Goal: Download file/media

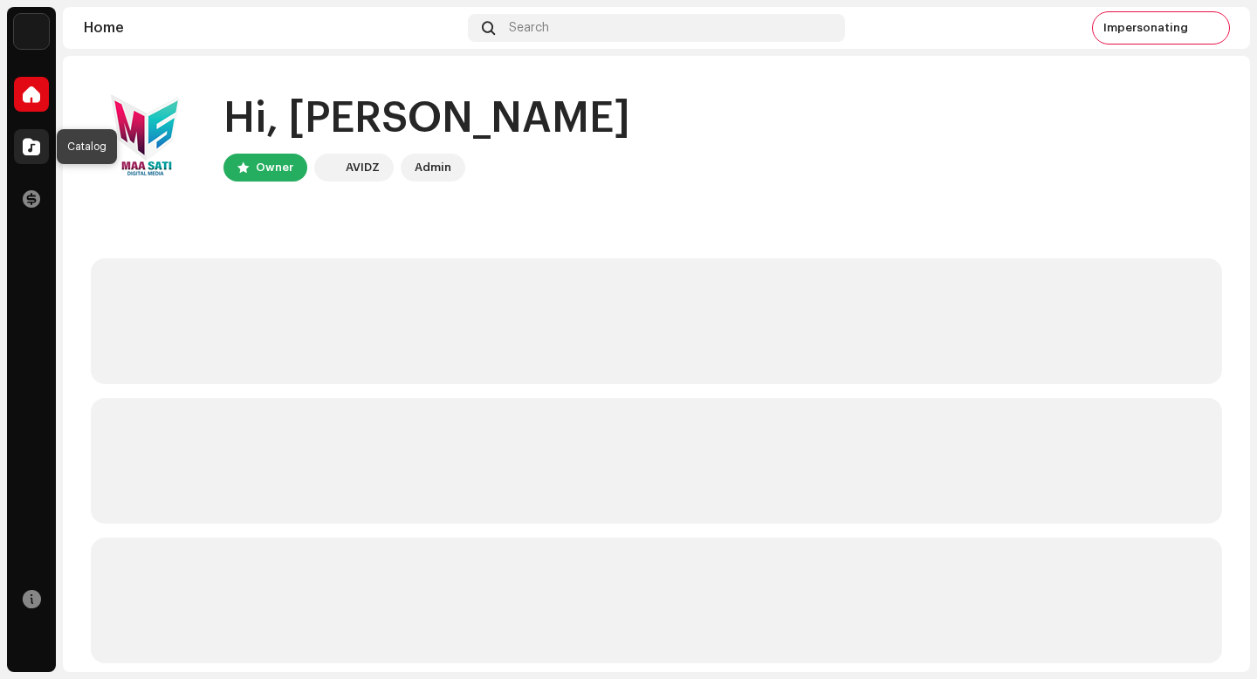
click at [40, 144] on div at bounding box center [31, 146] width 35 height 35
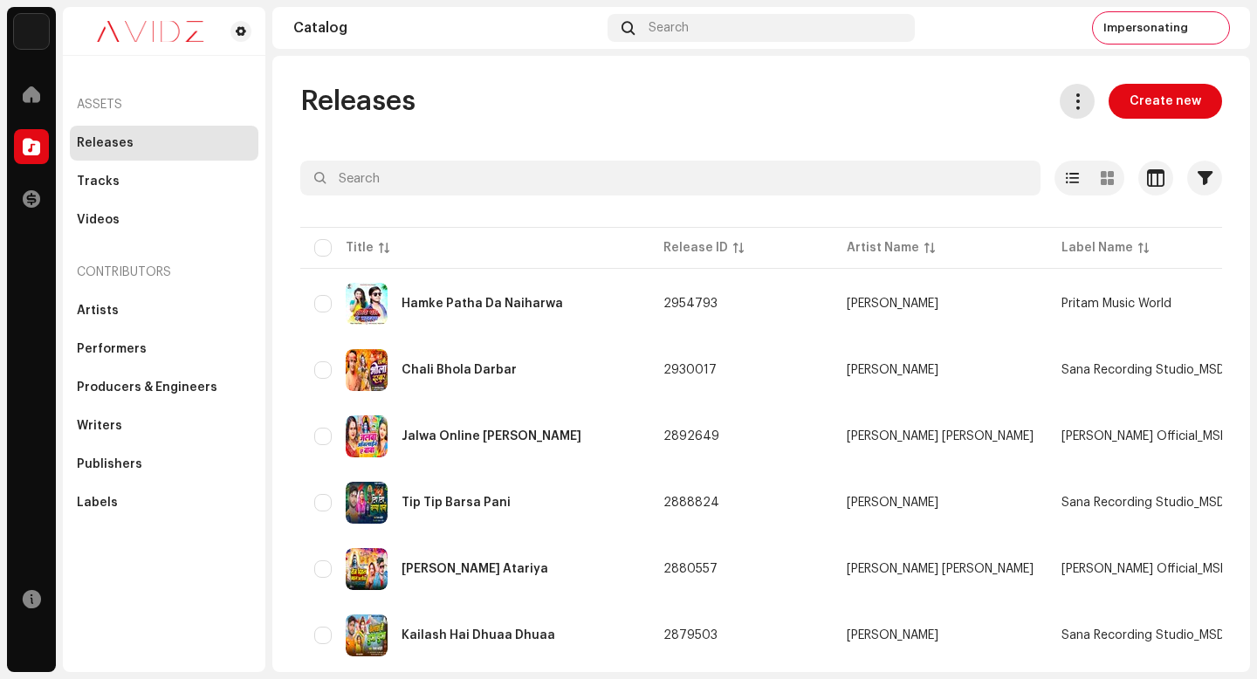
click at [1073, 97] on span at bounding box center [1078, 101] width 17 height 14
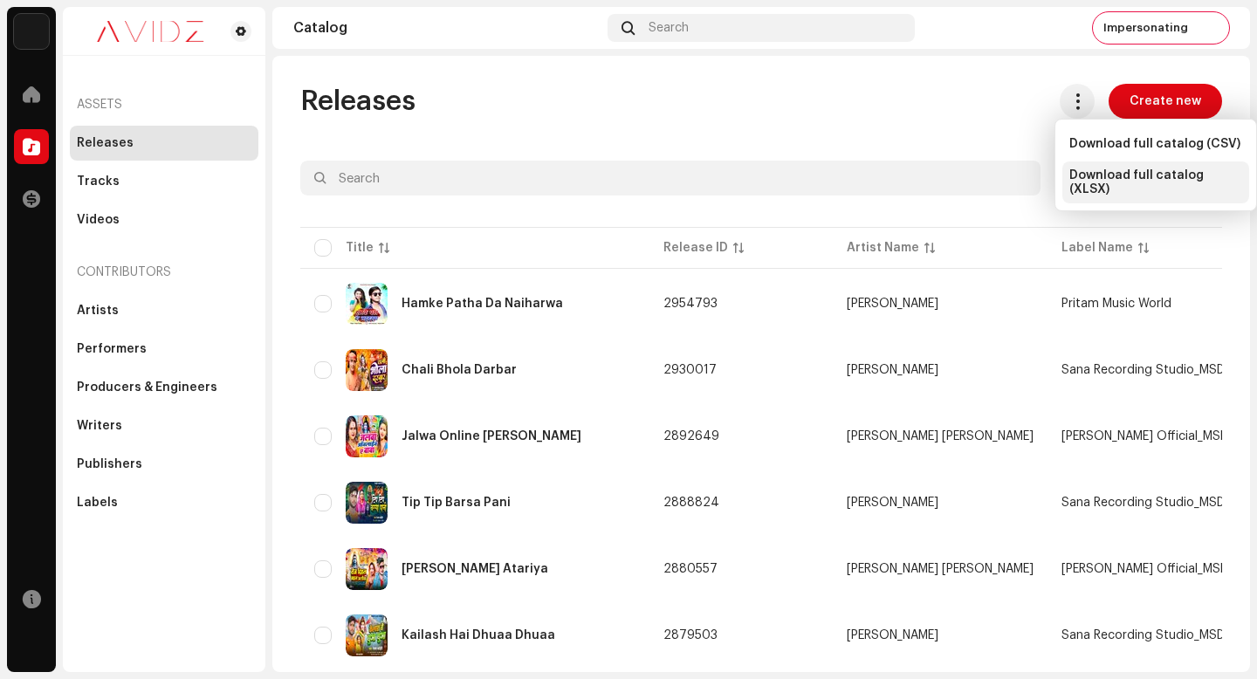
click at [1091, 189] on div "Download full catalog (XLSX)" at bounding box center [1156, 183] width 187 height 42
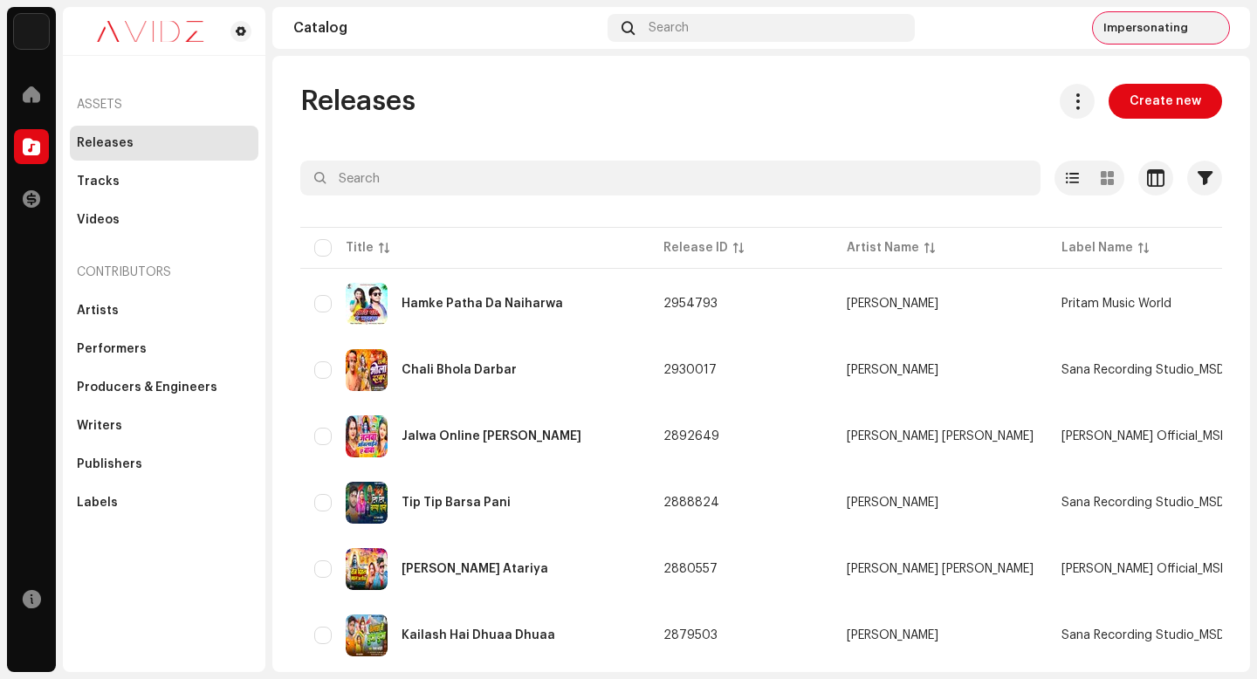
click at [1211, 38] on img at bounding box center [1213, 28] width 28 height 28
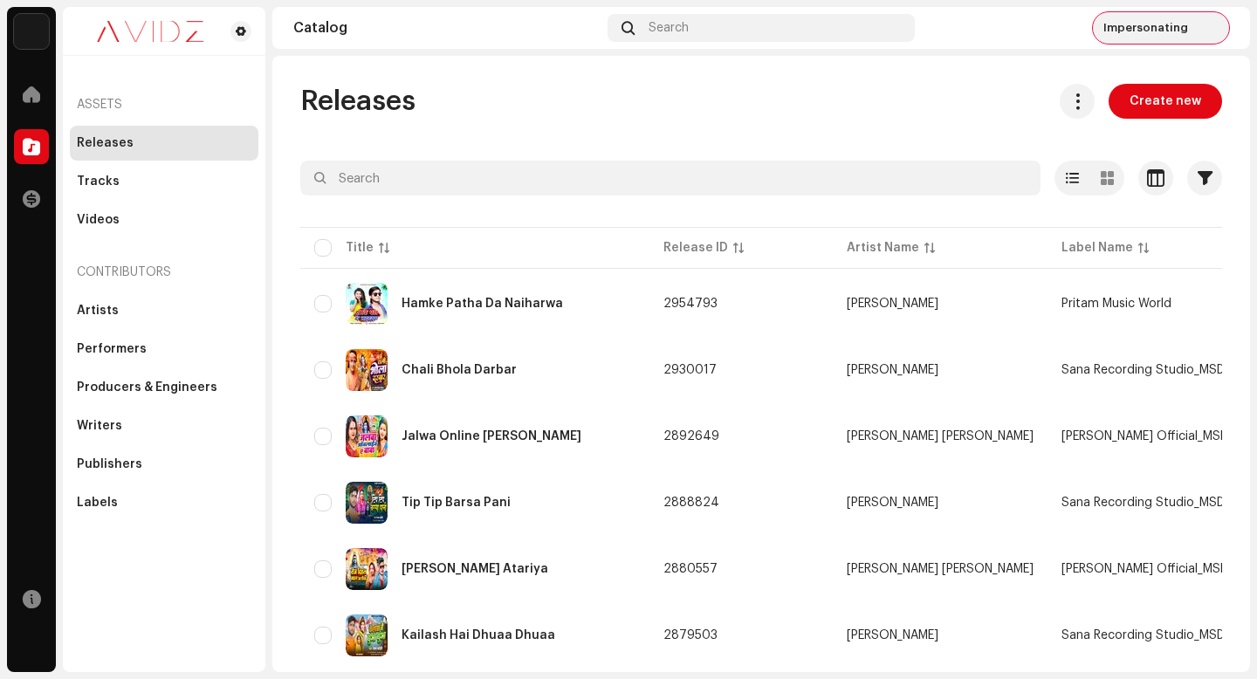
click at [1170, 35] on div "Impersonating" at bounding box center [1161, 27] width 136 height 31
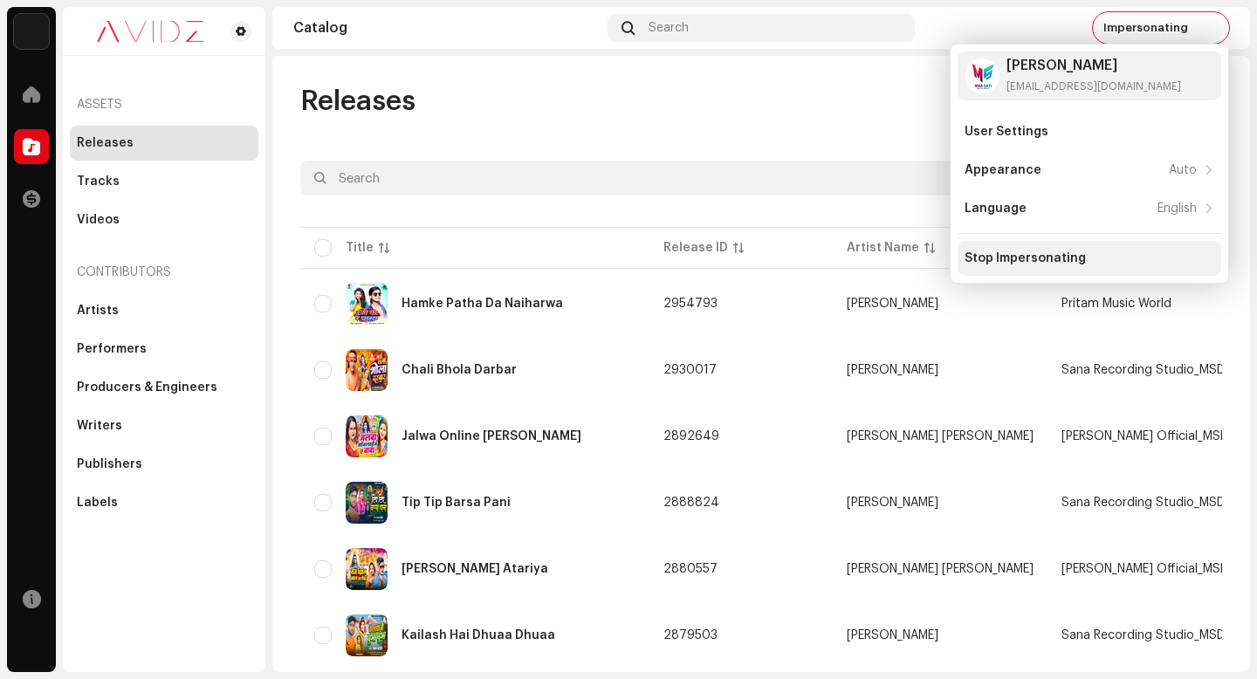
click at [1047, 263] on div "Stop Impersonating" at bounding box center [1025, 258] width 121 height 14
